Goal: Information Seeking & Learning: Understand process/instructions

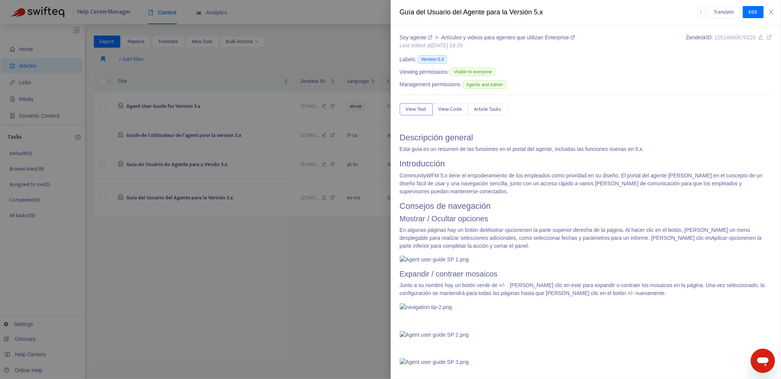
click at [340, 262] on div at bounding box center [390, 189] width 781 height 379
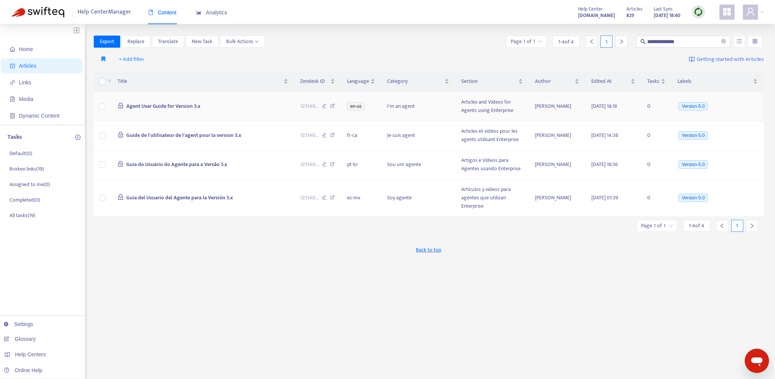
click at [253, 104] on td "Agent User Guide for Version 5.x" at bounding box center [203, 106] width 183 height 29
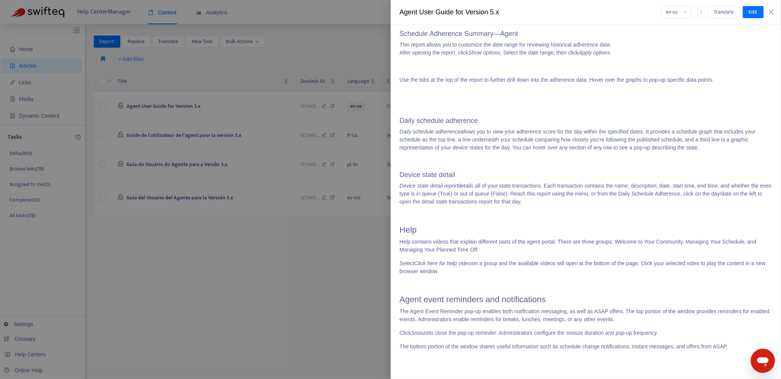
scroll to position [8166, 0]
drag, startPoint x: 401, startPoint y: 146, endPoint x: 632, endPoint y: 208, distance: 239.4
copy span "Configure your communication channels here. There are several communication cha…"
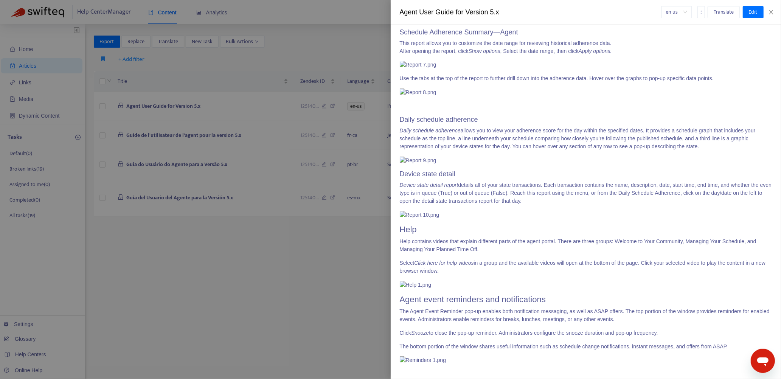
scroll to position [8393, 0]
drag, startPoint x: 401, startPoint y: 127, endPoint x: 454, endPoint y: 249, distance: 132.6
copy span "Google calendar 1. Open Google calendar. 2. Go to settings > Add calendar > Fro…"
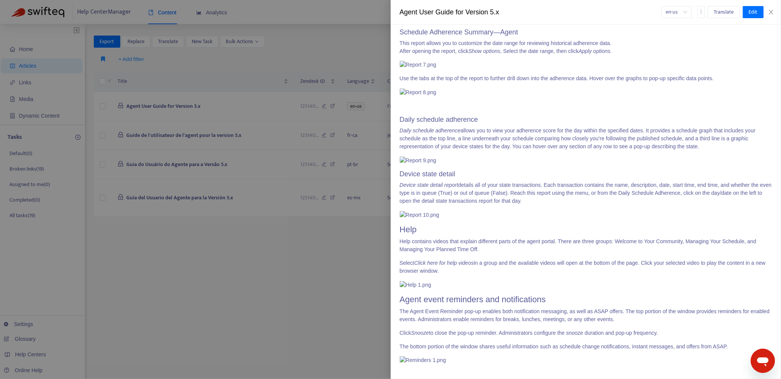
scroll to position [8507, 0]
drag, startPoint x: 401, startPoint y: 162, endPoint x: 518, endPoint y: 310, distance: 188.2
copy span "Alternate methods 1. Paste the copied iCal Link into a different web browser ta…"
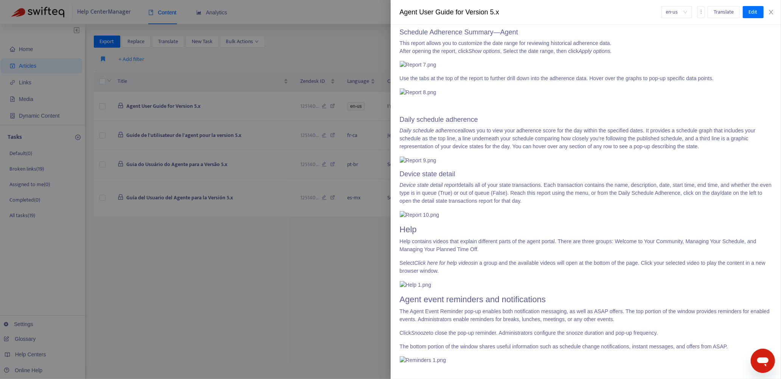
drag, startPoint x: 400, startPoint y: 157, endPoint x: 649, endPoint y: 167, distance: 249.0
copy span "Snap a selfie In the mobile application go to Help | About and click the Edit i…"
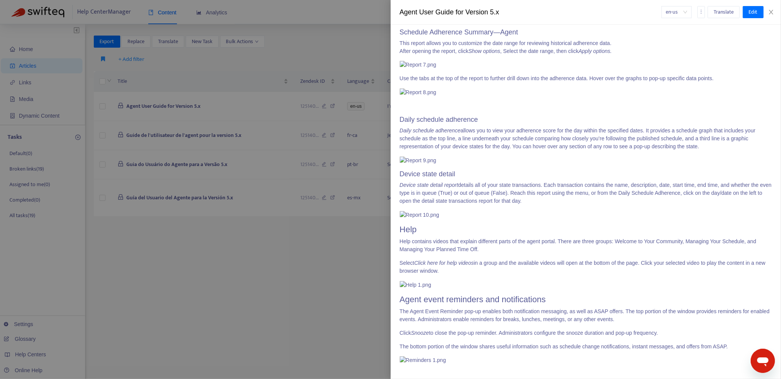
drag, startPoint x: 401, startPoint y: 156, endPoint x: 662, endPoint y: 286, distance: 291.9
copy span "Snap a selfie In the mobile application go to Help | About and click the Edit i…"
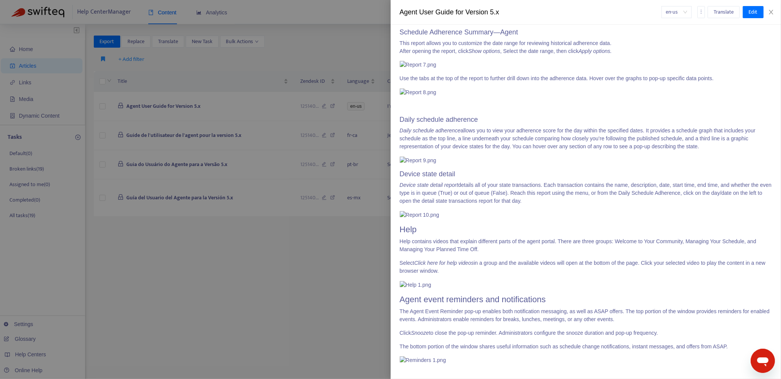
scroll to position [8788, 0]
